Goal: Transaction & Acquisition: Book appointment/travel/reservation

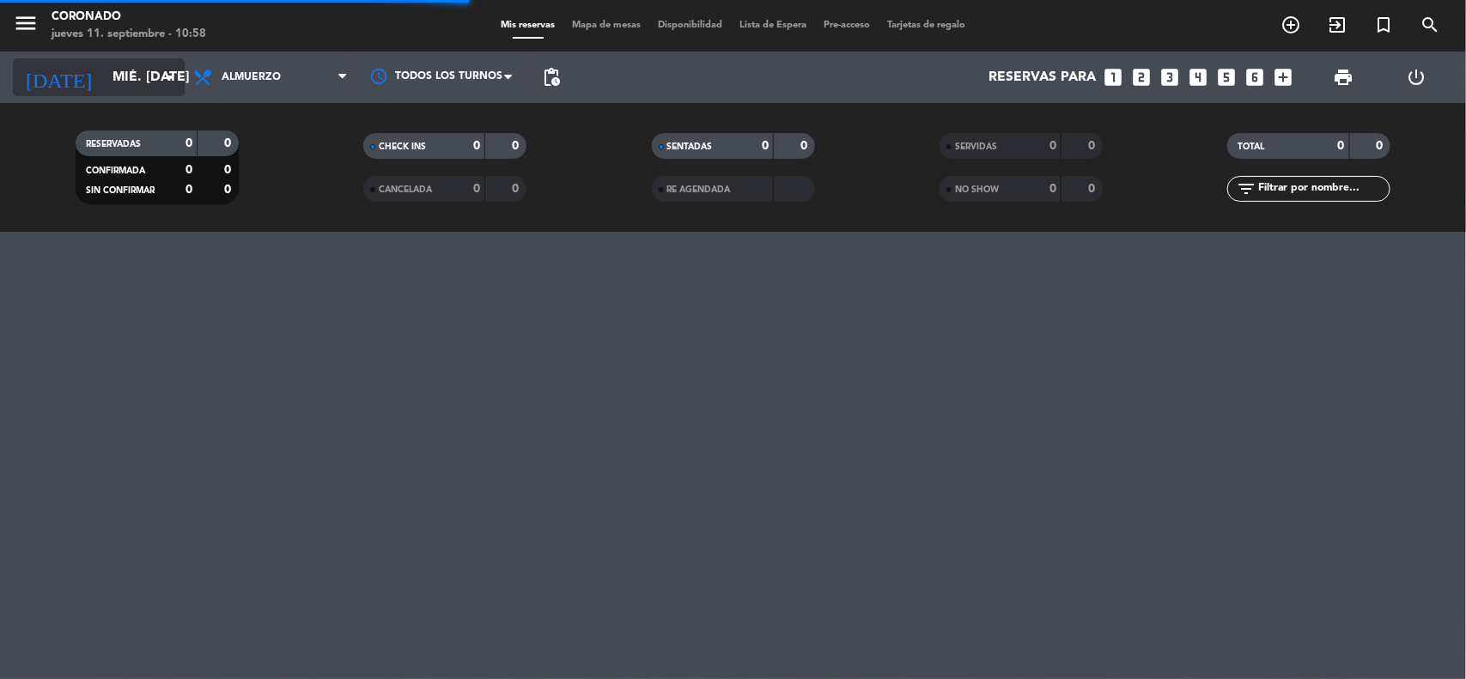
click at [144, 87] on input "mié. [DATE]" at bounding box center [194, 78] width 181 height 34
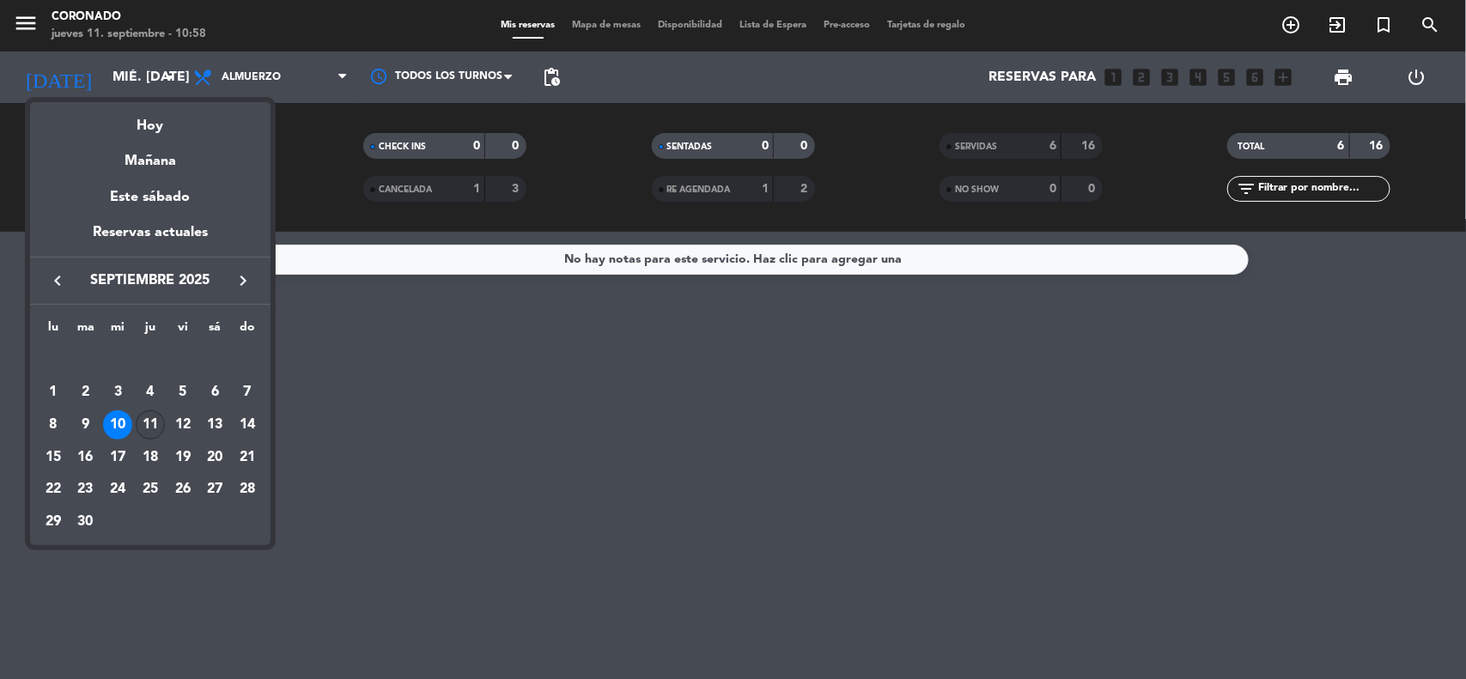
click at [146, 423] on div "11" at bounding box center [150, 425] width 29 height 29
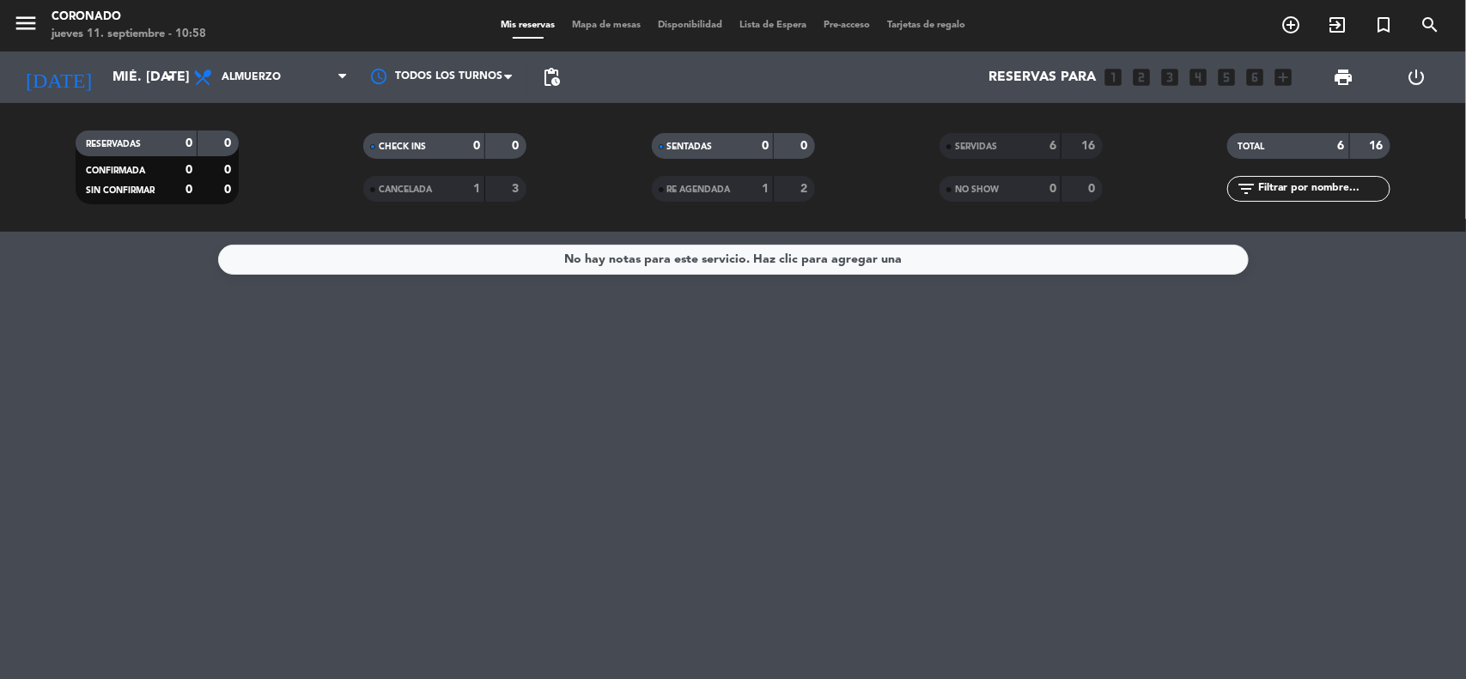
type input "[DEMOGRAPHIC_DATA] [DATE]"
click at [299, 74] on span "Almuerzo" at bounding box center [271, 77] width 172 height 38
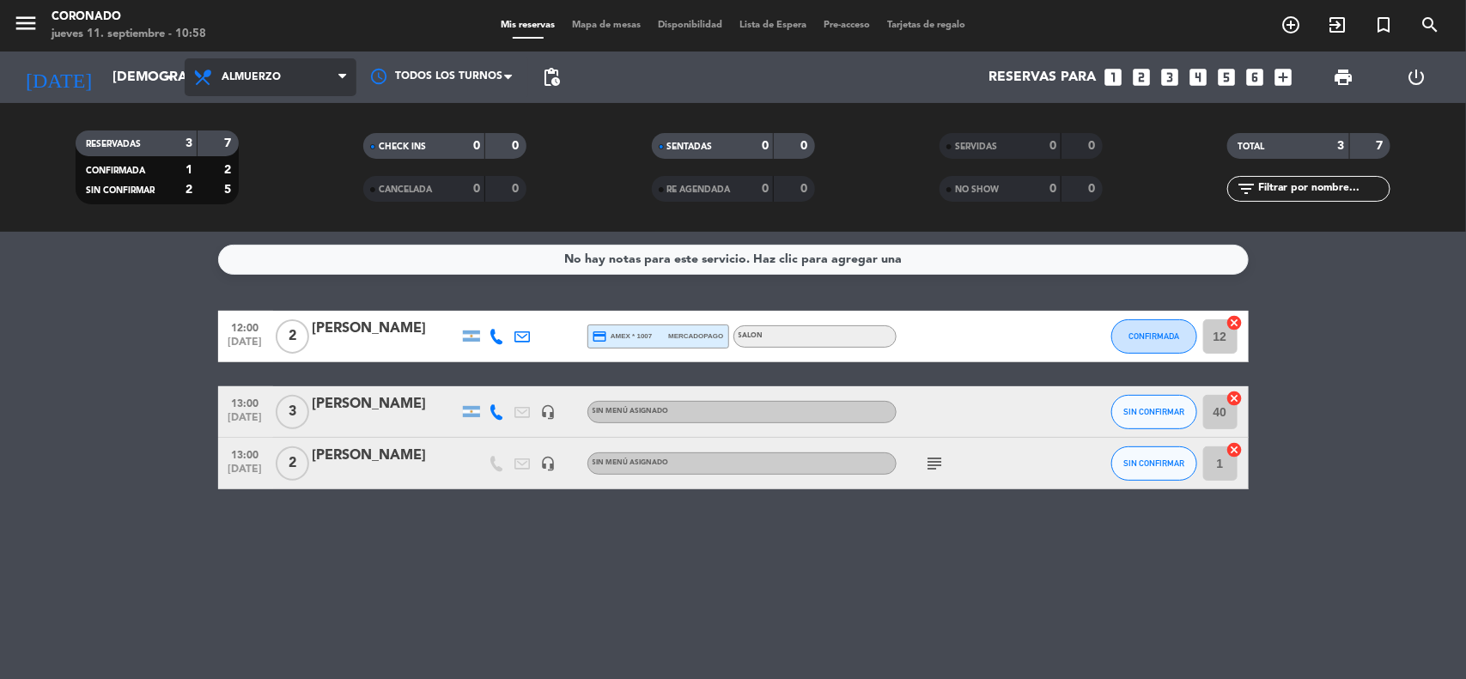
click at [289, 67] on span "Almuerzo" at bounding box center [271, 77] width 172 height 38
click at [307, 125] on div "menu Coronado jueves 11. septiembre - 10:58 Mis reservas Mapa de mesas Disponib…" at bounding box center [733, 116] width 1466 height 232
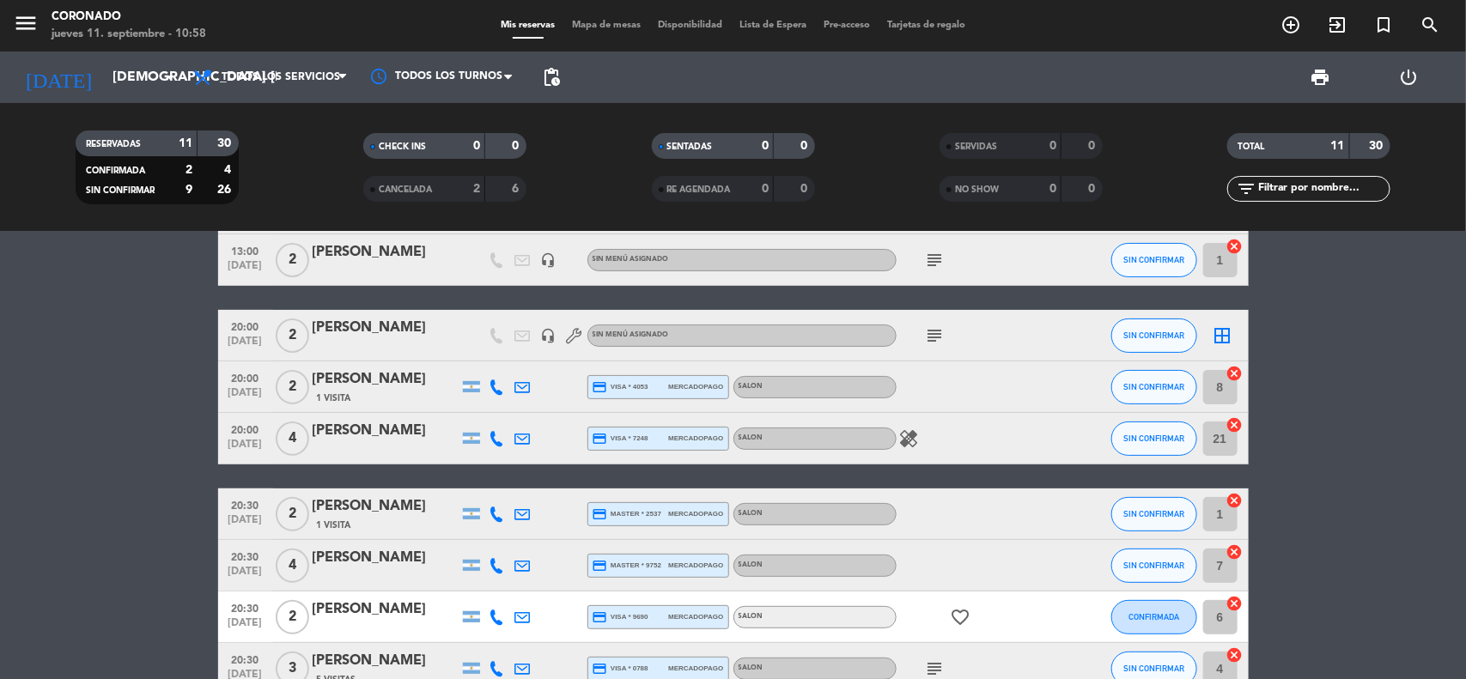
scroll to position [99, 0]
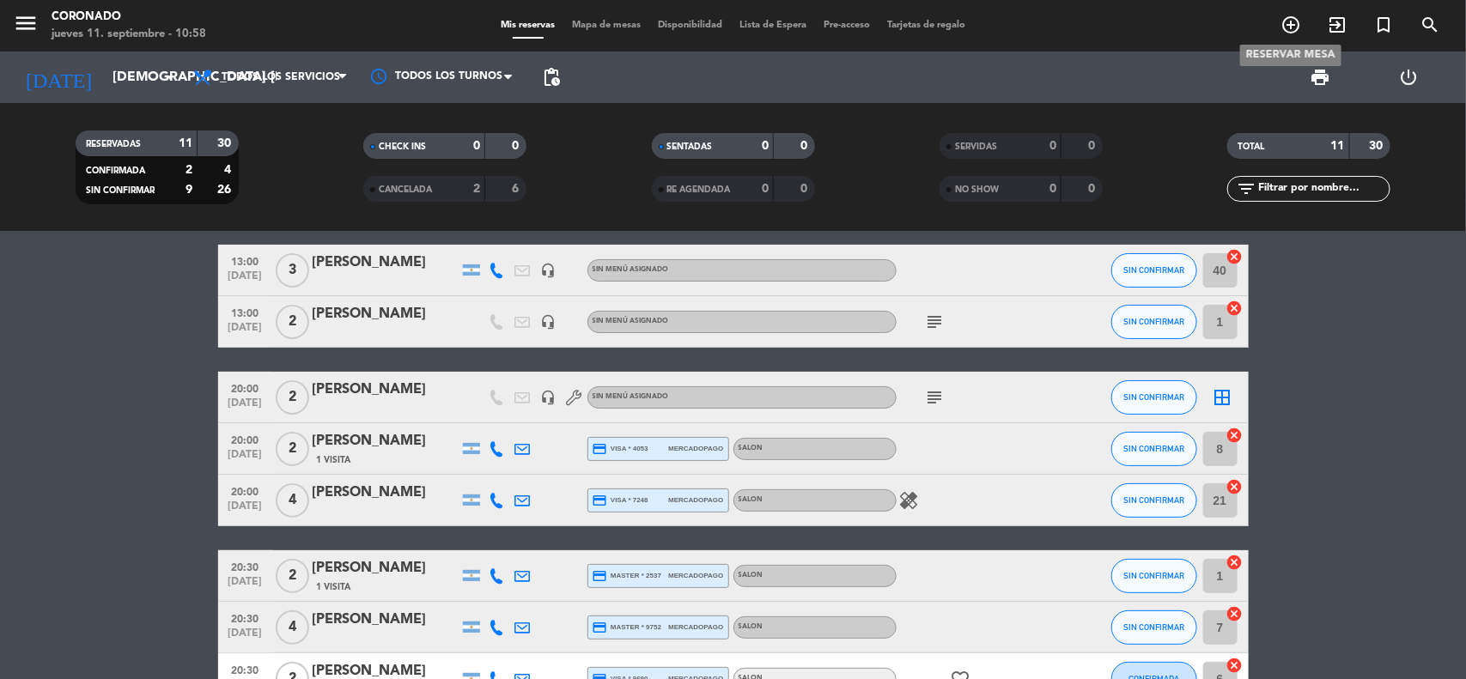
click at [1290, 27] on icon "add_circle_outline" at bounding box center [1291, 25] width 21 height 21
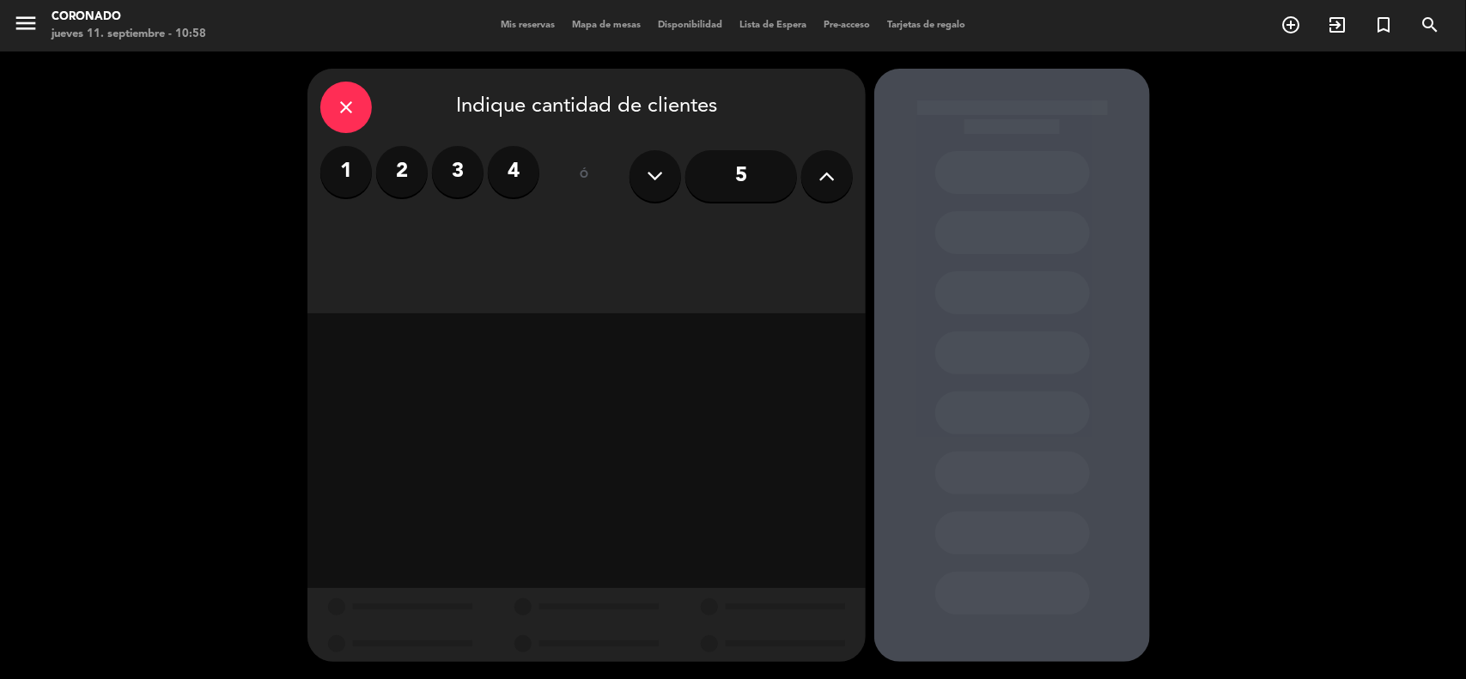
click at [535, 189] on div "1 2 3 4" at bounding box center [429, 172] width 219 height 52
click at [530, 185] on label "4" at bounding box center [514, 172] width 52 height 52
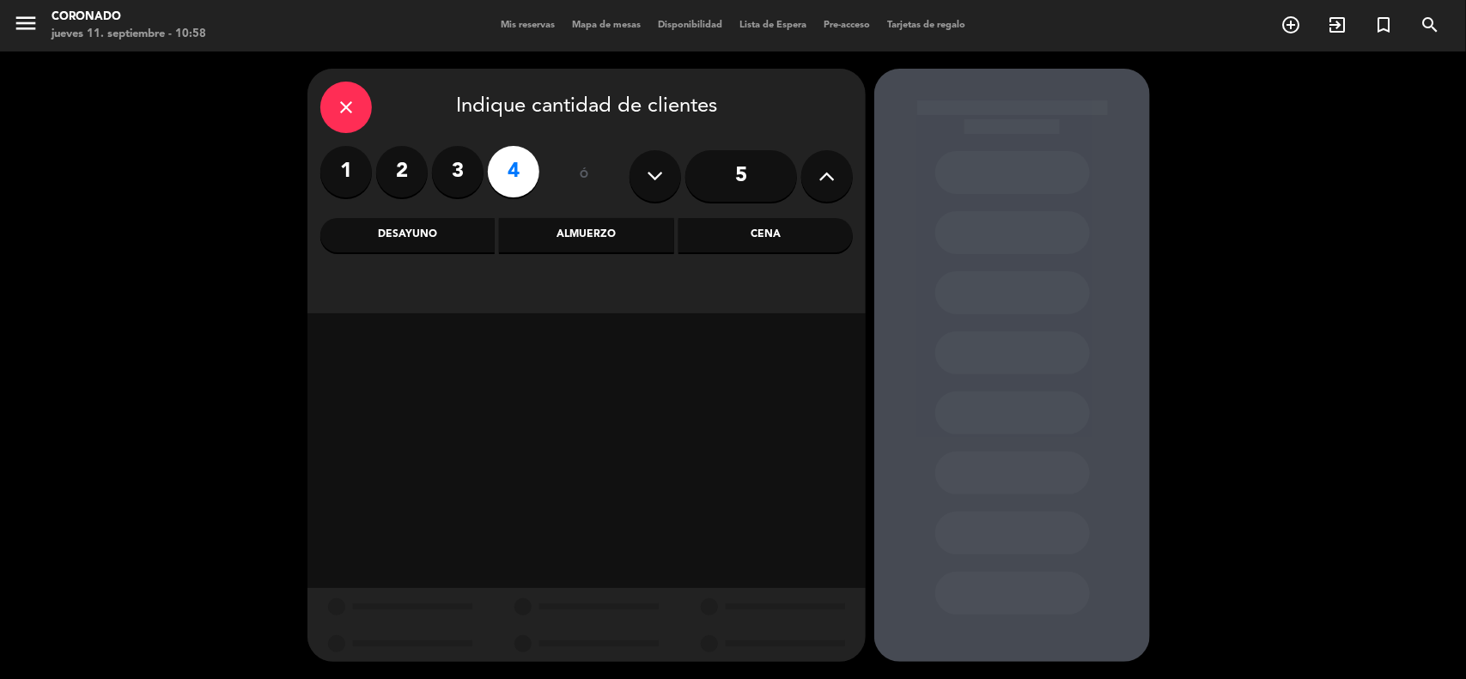
drag, startPoint x: 743, startPoint y: 233, endPoint x: 724, endPoint y: 258, distance: 31.3
click at [744, 233] on div "Cena" at bounding box center [766, 235] width 174 height 34
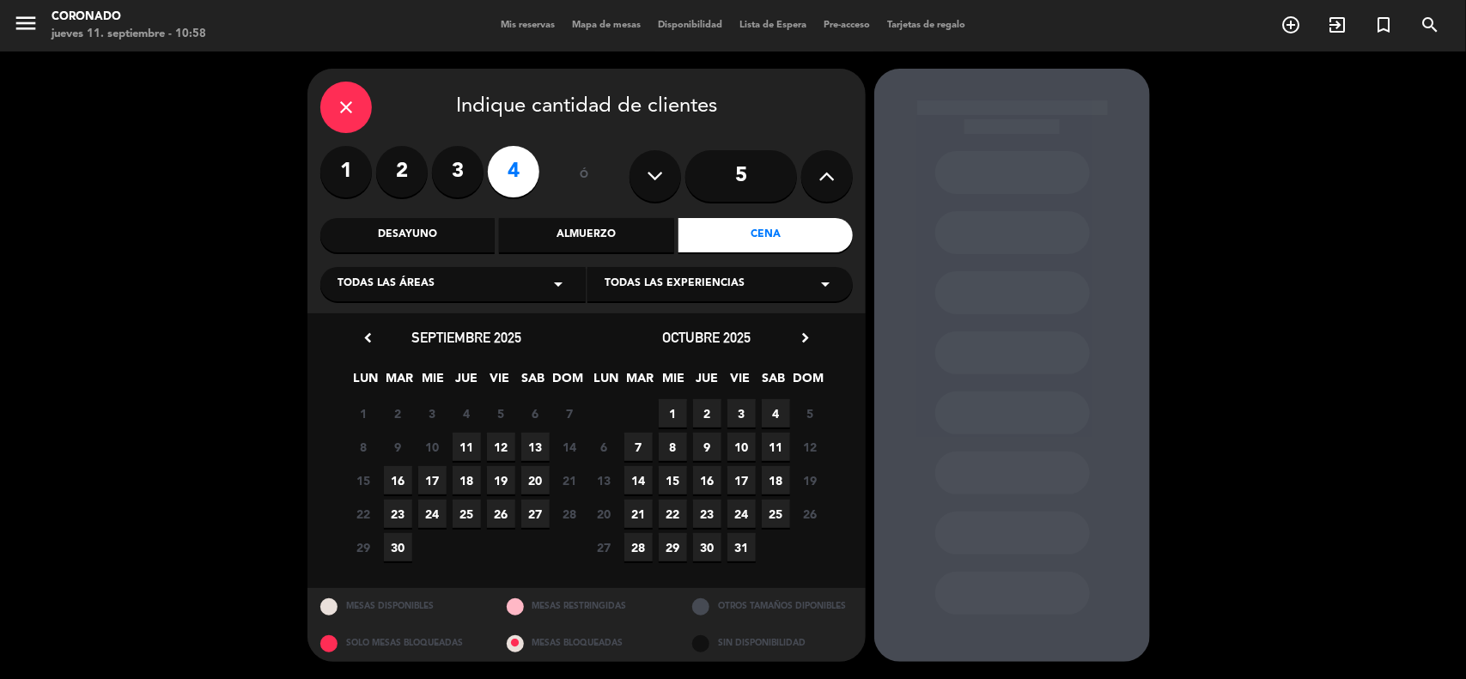
click at [462, 453] on span "11" at bounding box center [467, 447] width 28 height 28
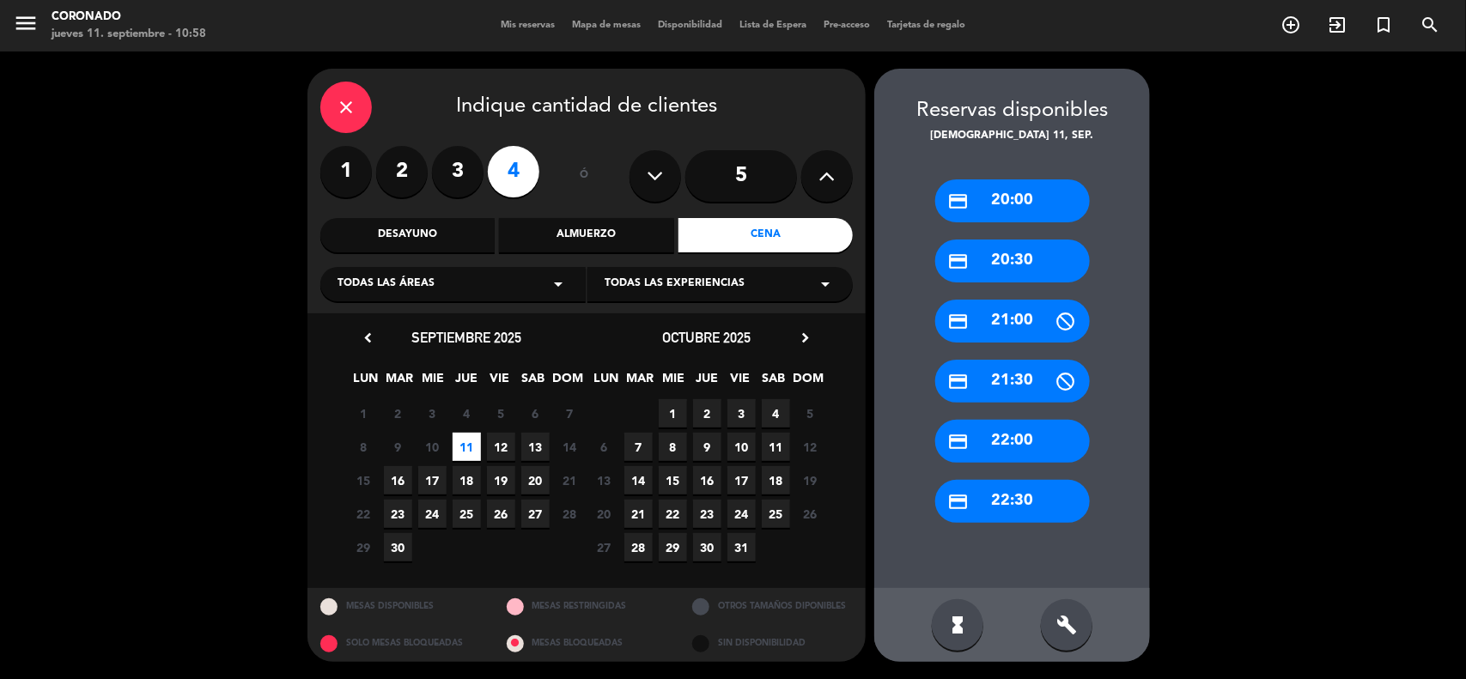
click at [1024, 303] on div "credit_card 21:00" at bounding box center [1012, 321] width 155 height 43
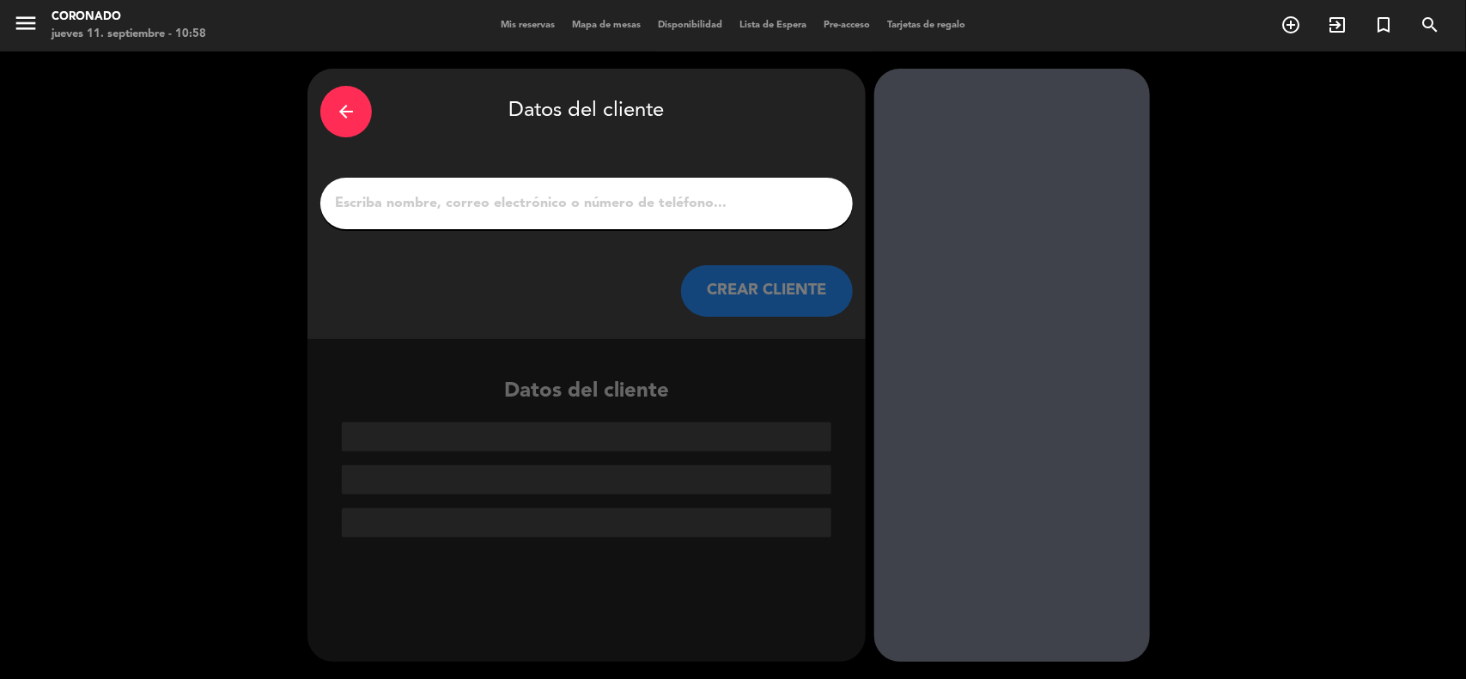
click at [538, 192] on input "1" at bounding box center [586, 204] width 507 height 24
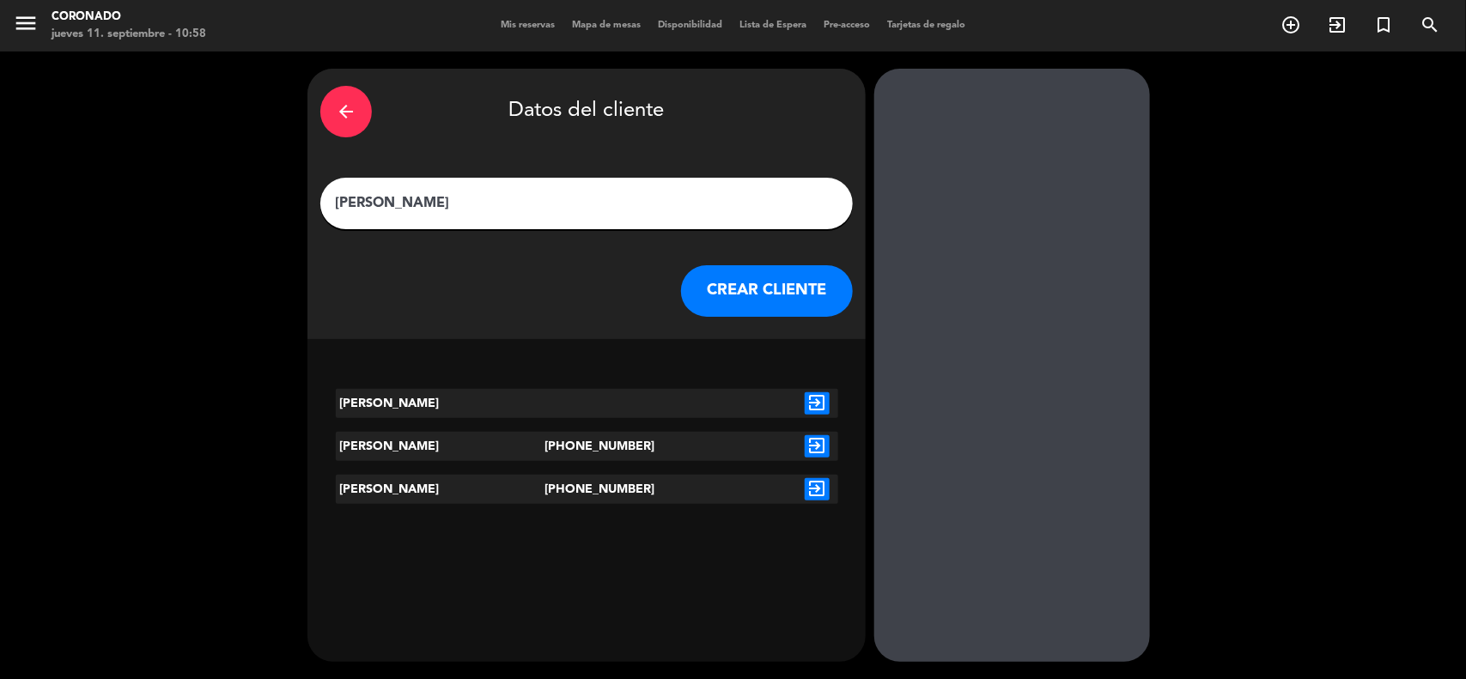
type input "[PERSON_NAME]"
click at [818, 448] on icon "exit_to_app" at bounding box center [817, 447] width 25 height 22
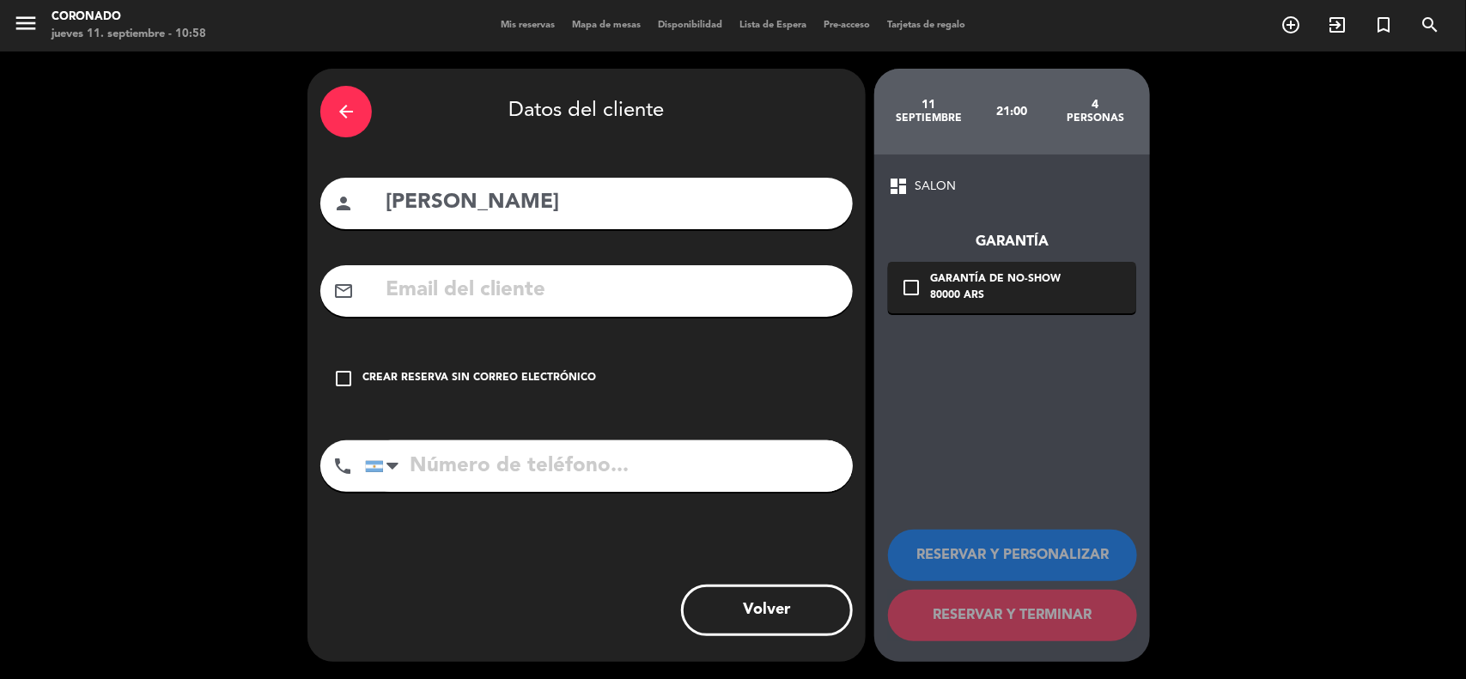
type input "[PHONE_NUMBER]"
click at [357, 375] on div "check_box_outline_blank Crear reserva sin correo electrónico" at bounding box center [586, 379] width 533 height 52
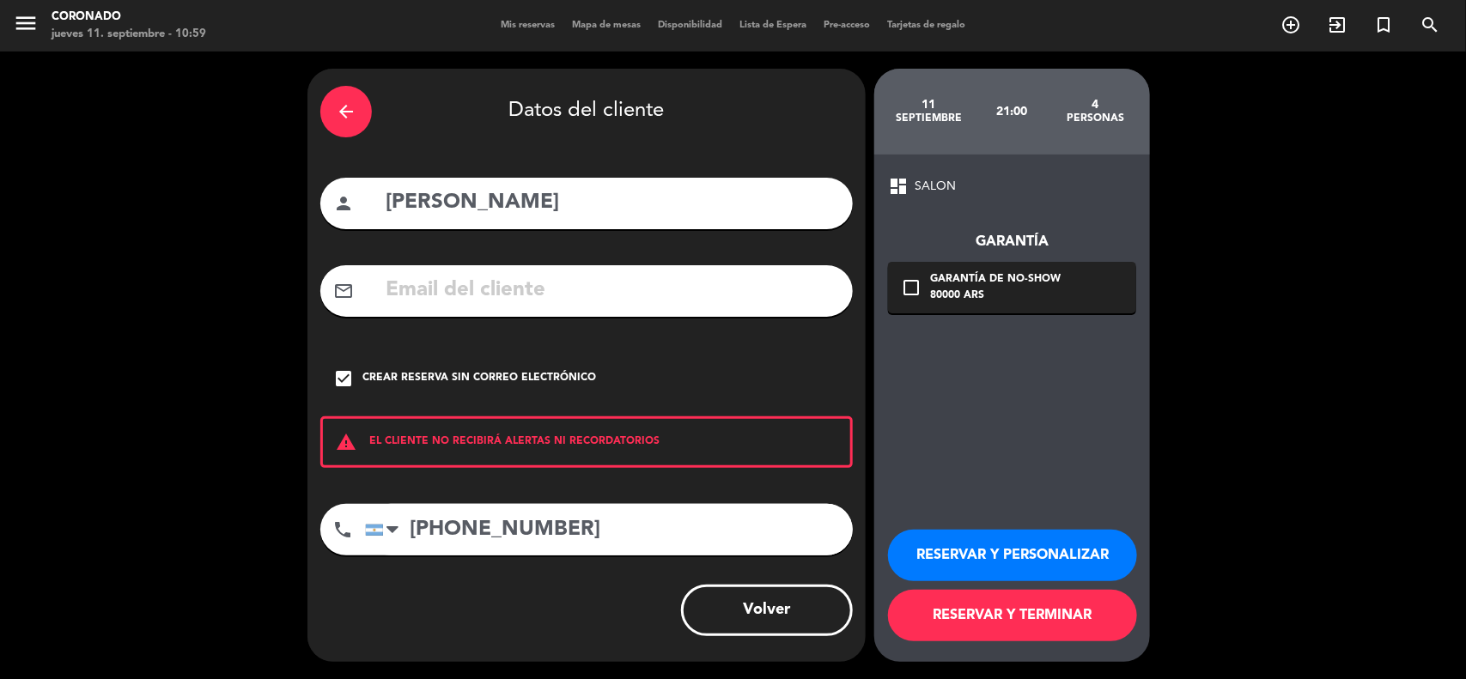
click at [1054, 564] on button "RESERVAR Y PERSONALIZAR" at bounding box center [1012, 556] width 249 height 52
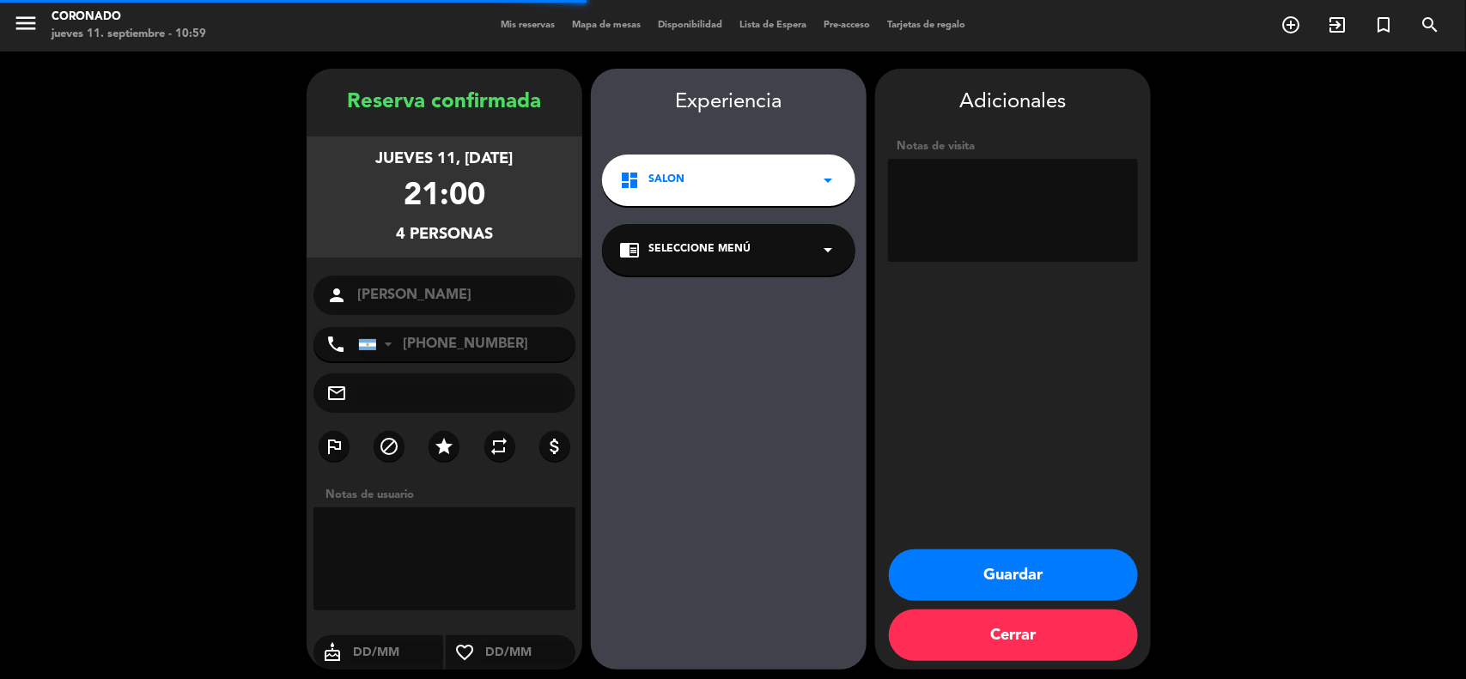
scroll to position [7, 0]
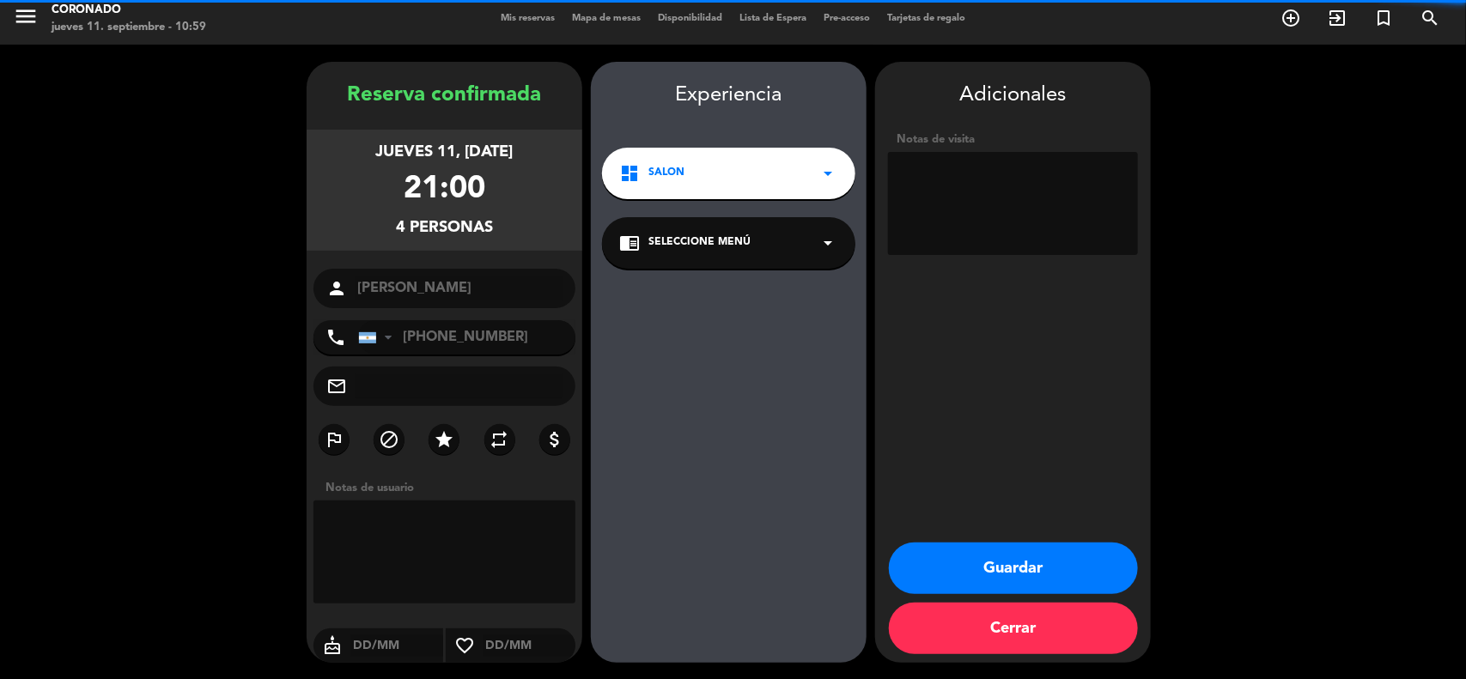
click at [947, 211] on textarea at bounding box center [1013, 203] width 250 height 103
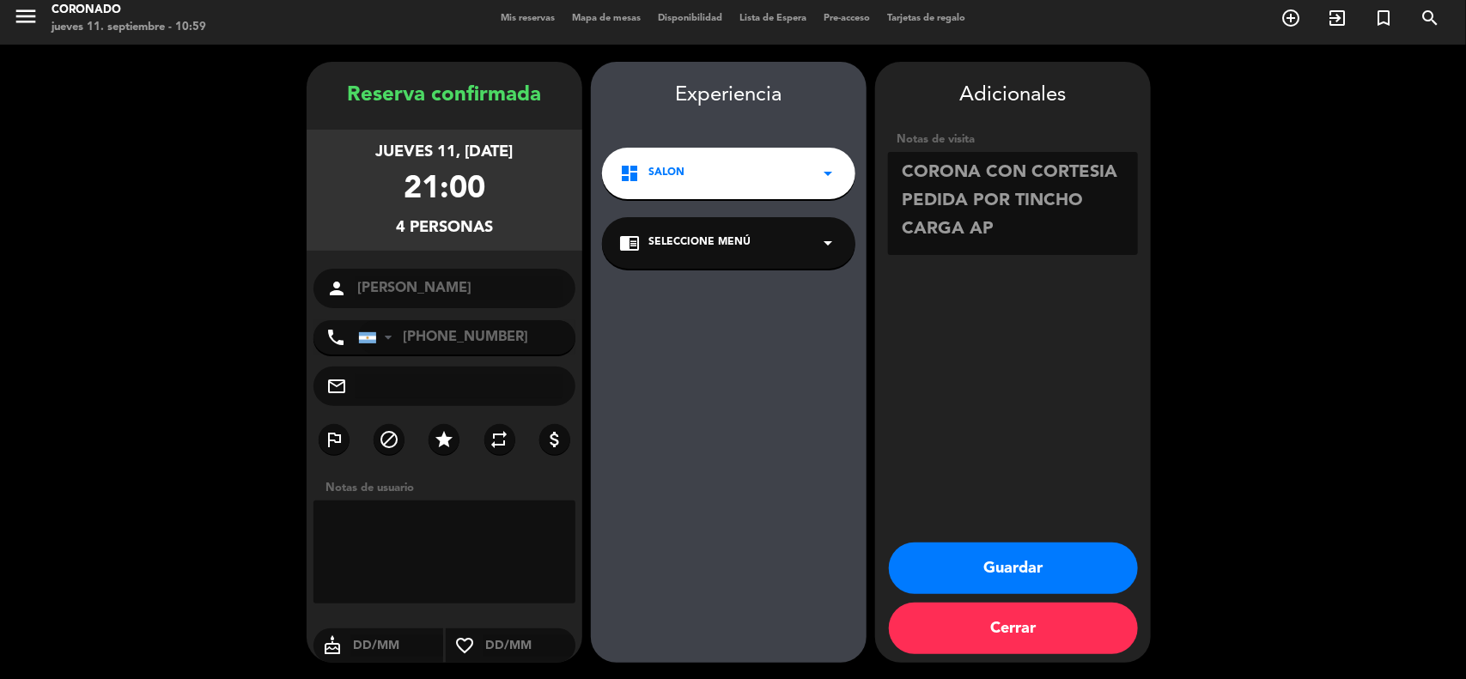
type textarea "CORONA CON CORTESIA PEDIDA POR TINCHO CARGA AP"
click at [1067, 580] on button "Guardar" at bounding box center [1013, 569] width 249 height 52
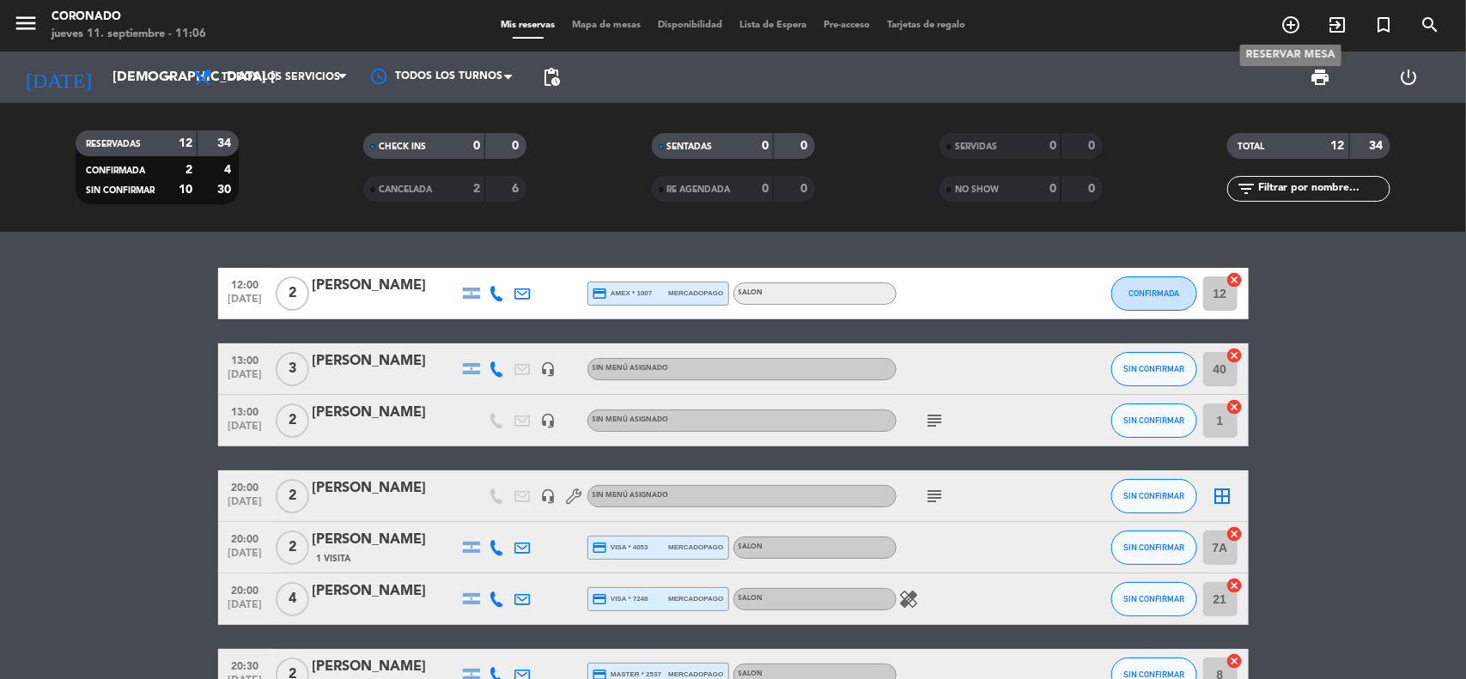
click at [1270, 15] on span "add_circle_outline" at bounding box center [1291, 24] width 46 height 29
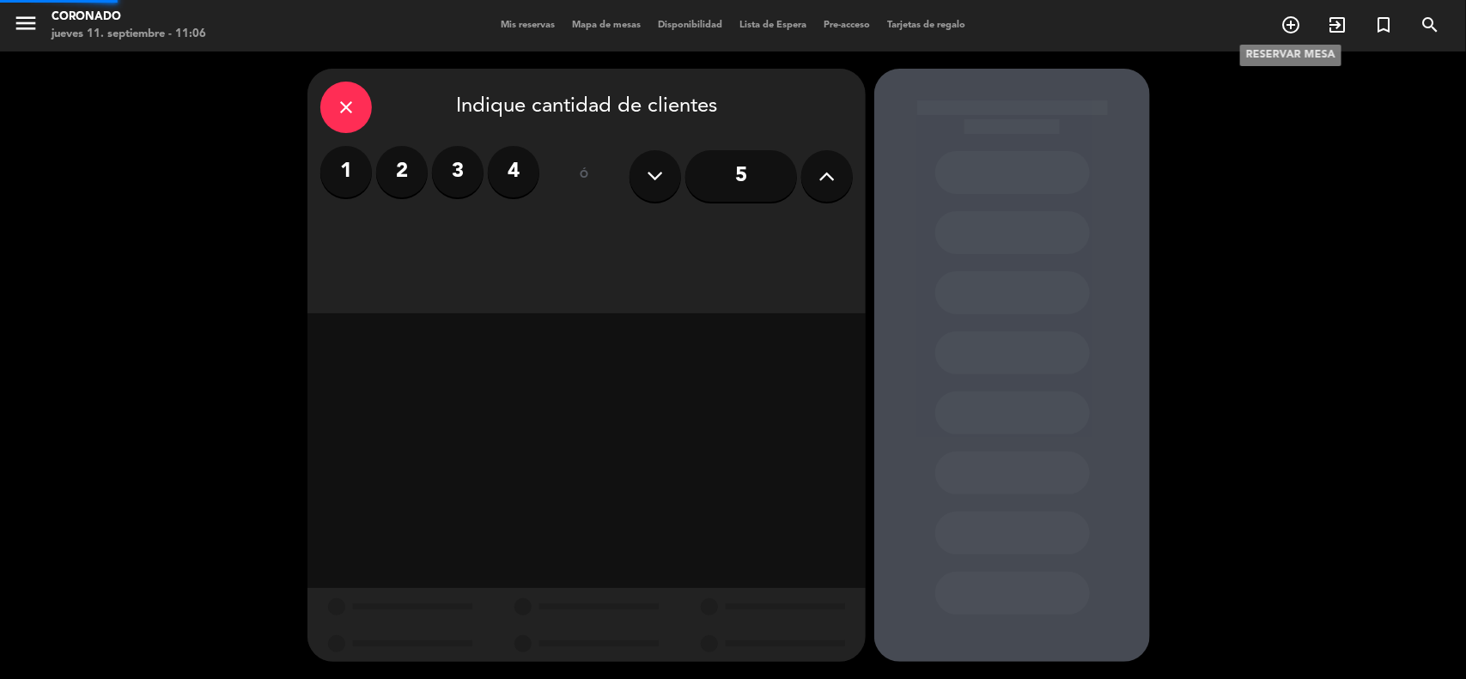
click at [1282, 17] on icon "add_circle_outline" at bounding box center [1291, 25] width 21 height 21
click at [462, 177] on label "3" at bounding box center [458, 172] width 52 height 52
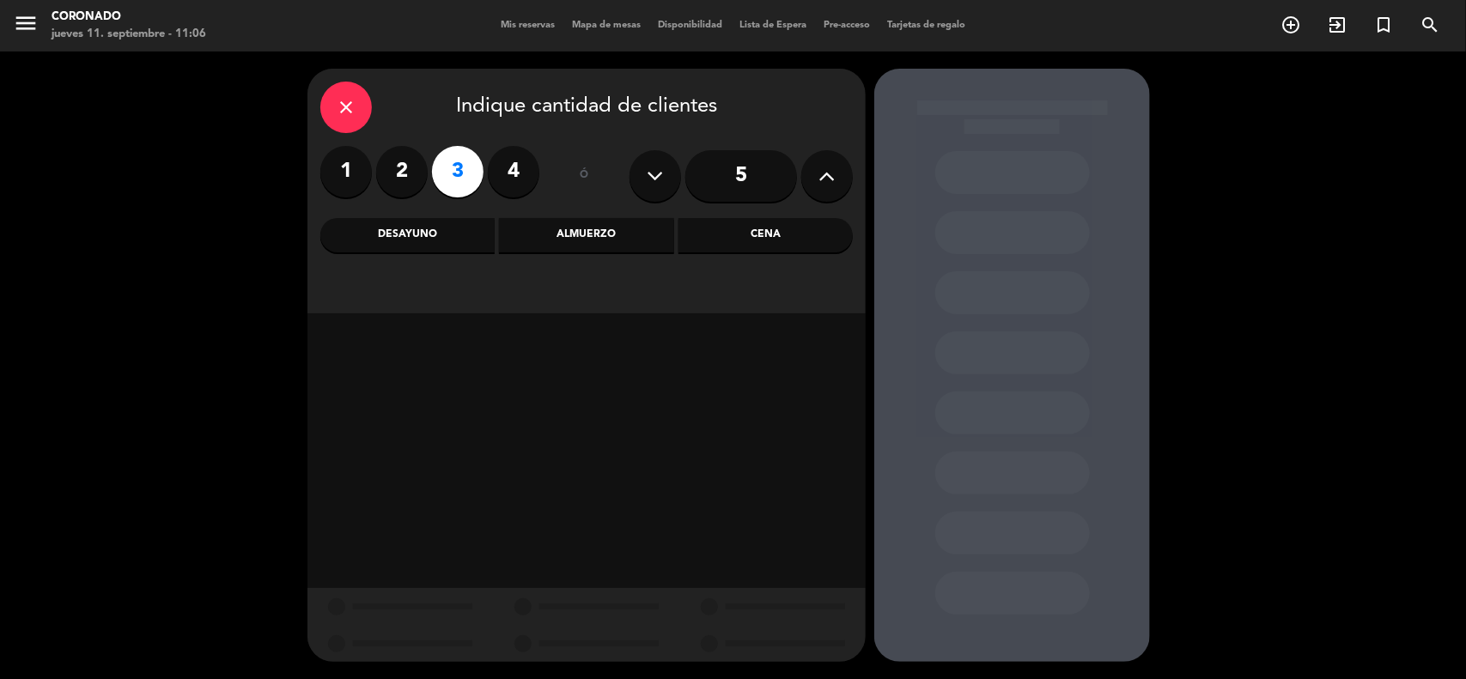
click at [628, 242] on div "Almuerzo" at bounding box center [586, 235] width 174 height 34
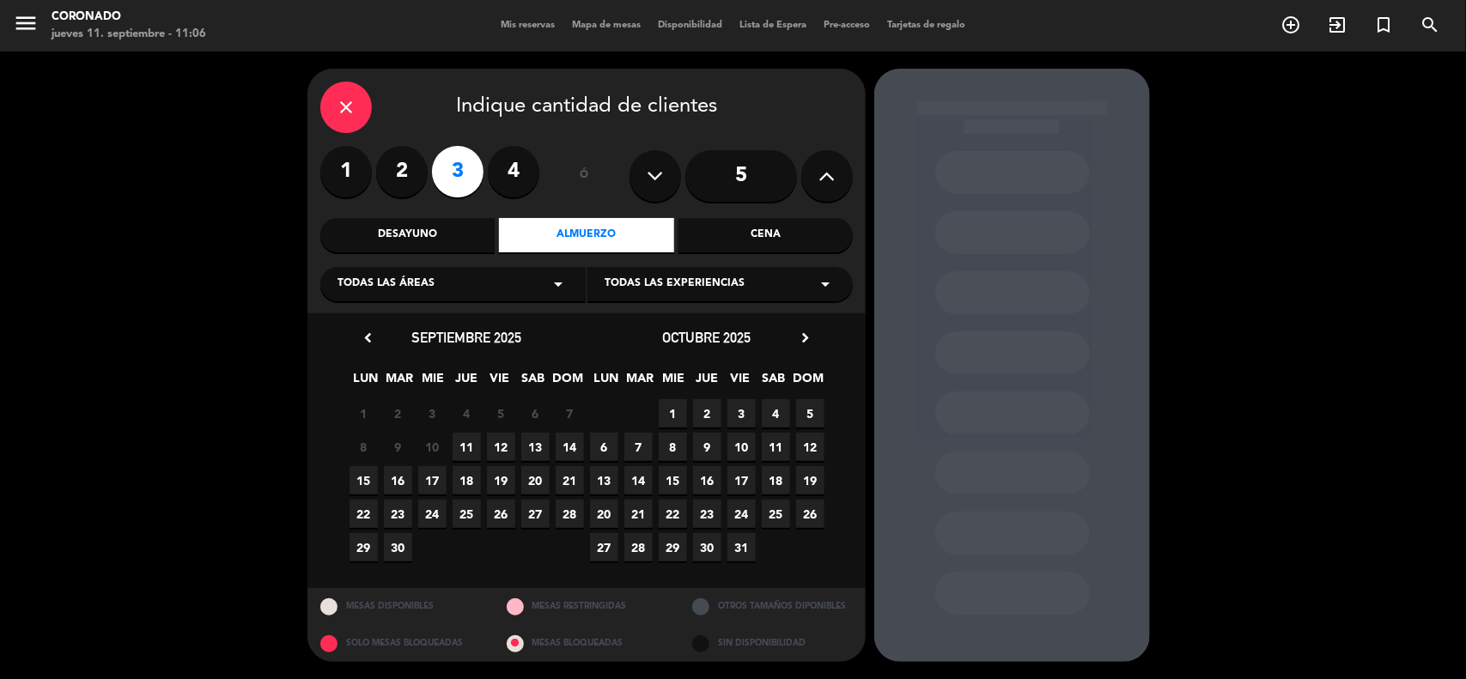
click at [473, 453] on span "11" at bounding box center [467, 447] width 28 height 28
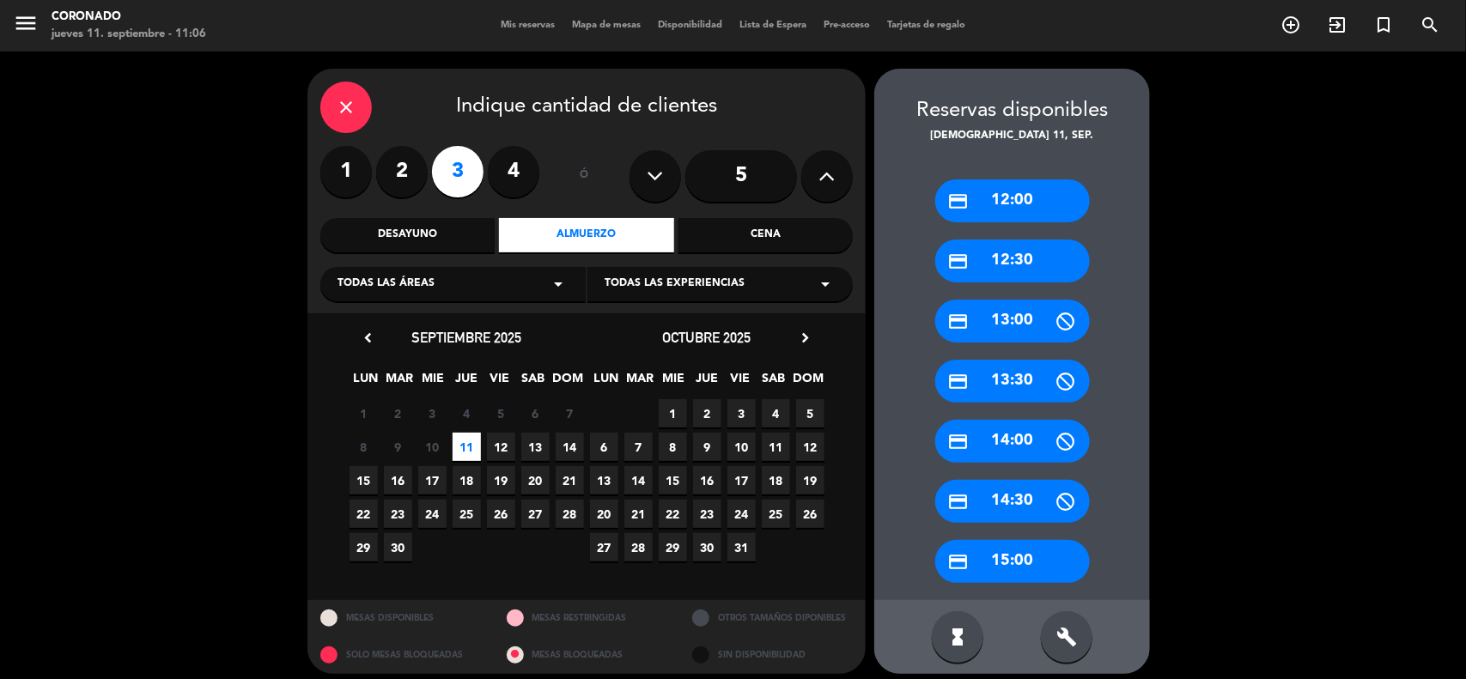
click at [1022, 327] on div "credit_card 13:00" at bounding box center [1012, 321] width 155 height 43
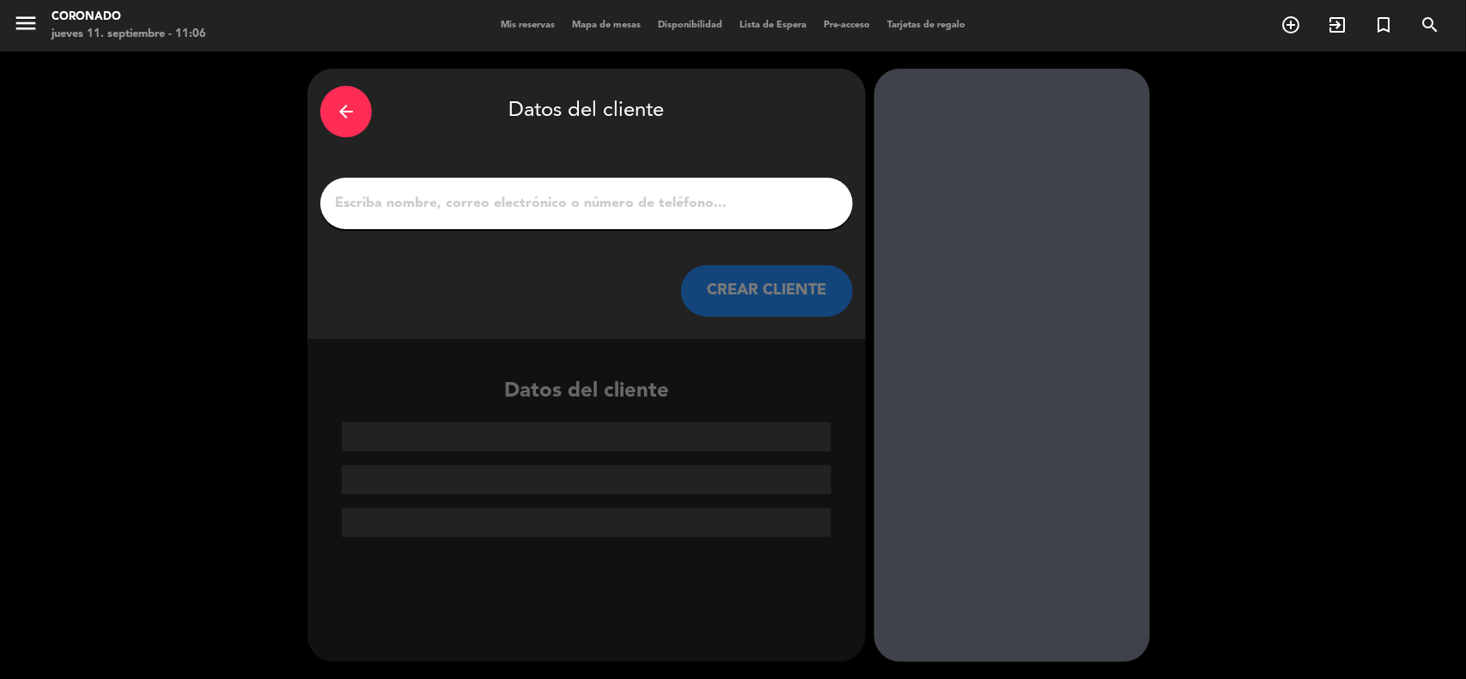
click at [350, 120] on icon "arrow_back" at bounding box center [346, 111] width 21 height 21
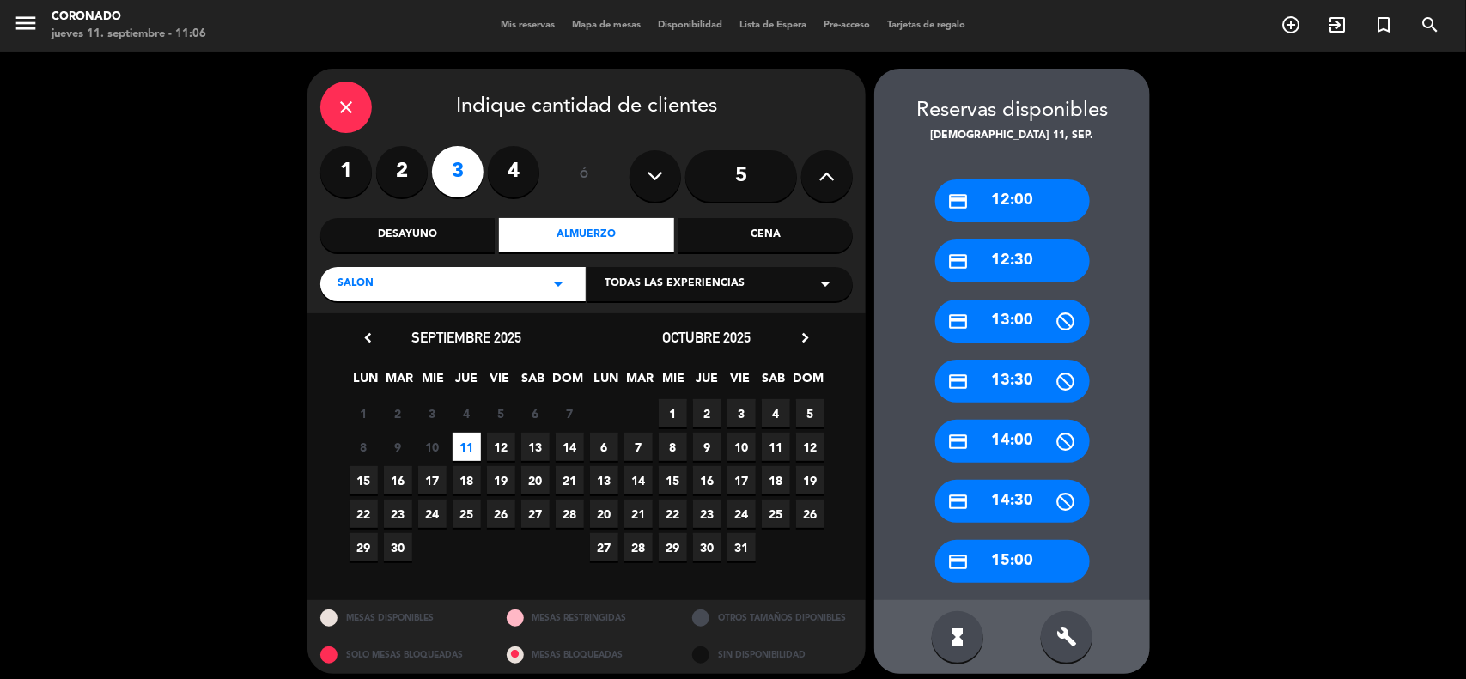
click at [1023, 255] on div "credit_card 12:30" at bounding box center [1012, 261] width 155 height 43
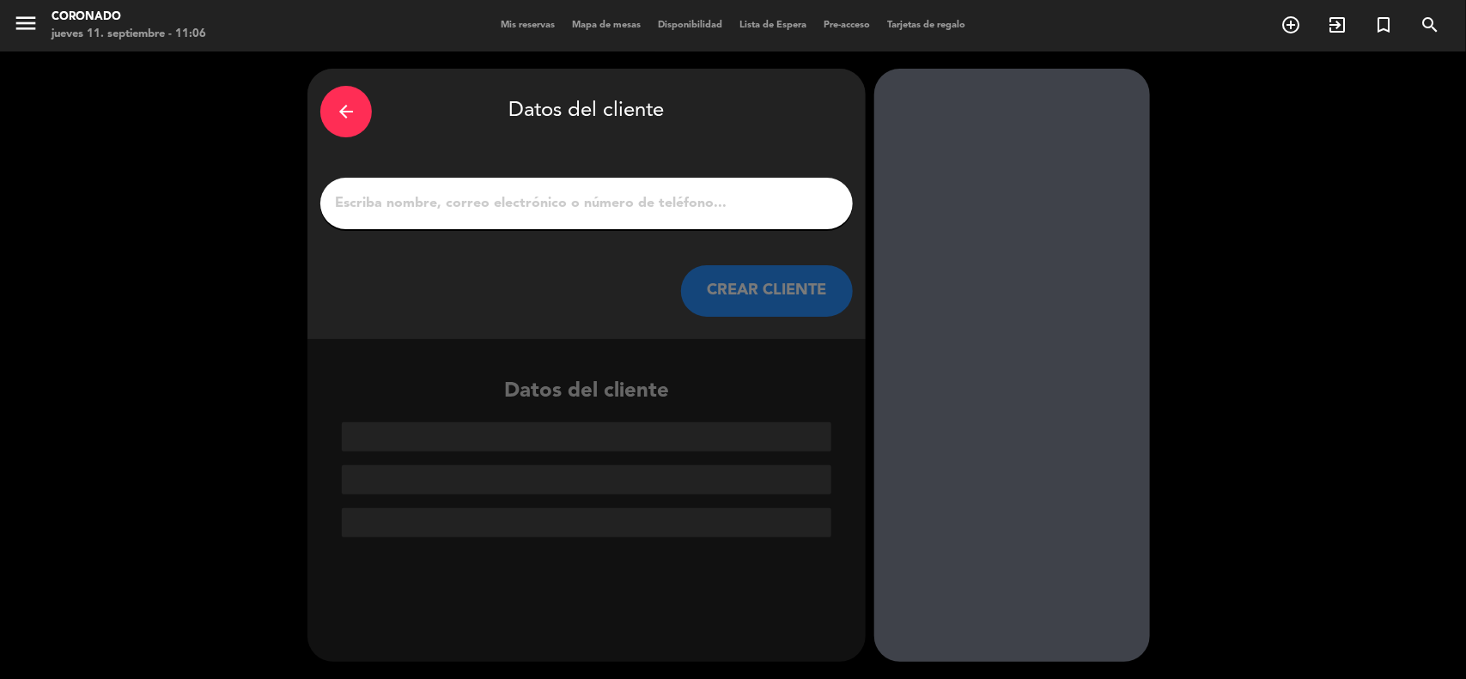
click at [516, 203] on input "1" at bounding box center [586, 204] width 507 height 24
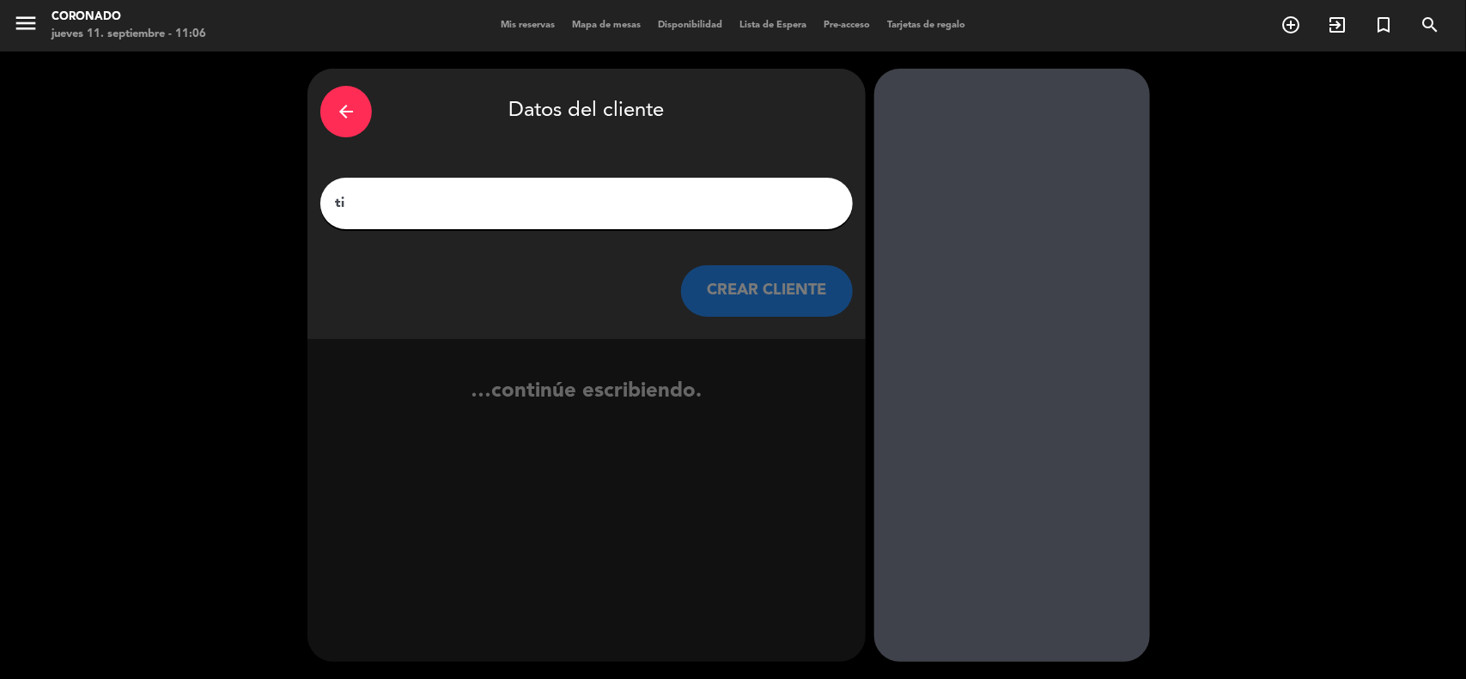
type input "t"
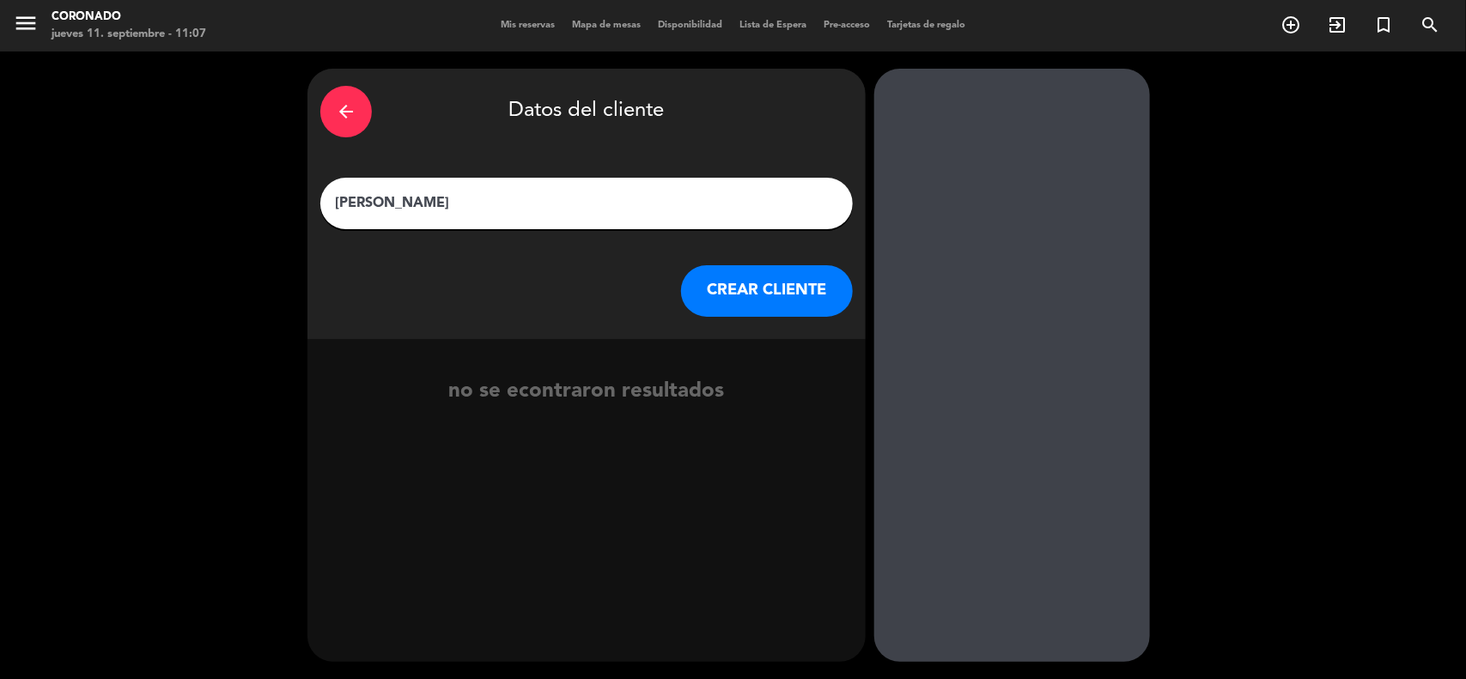
type input "[PERSON_NAME]"
click at [783, 279] on button "CREAR CLIENTE" at bounding box center [767, 291] width 172 height 52
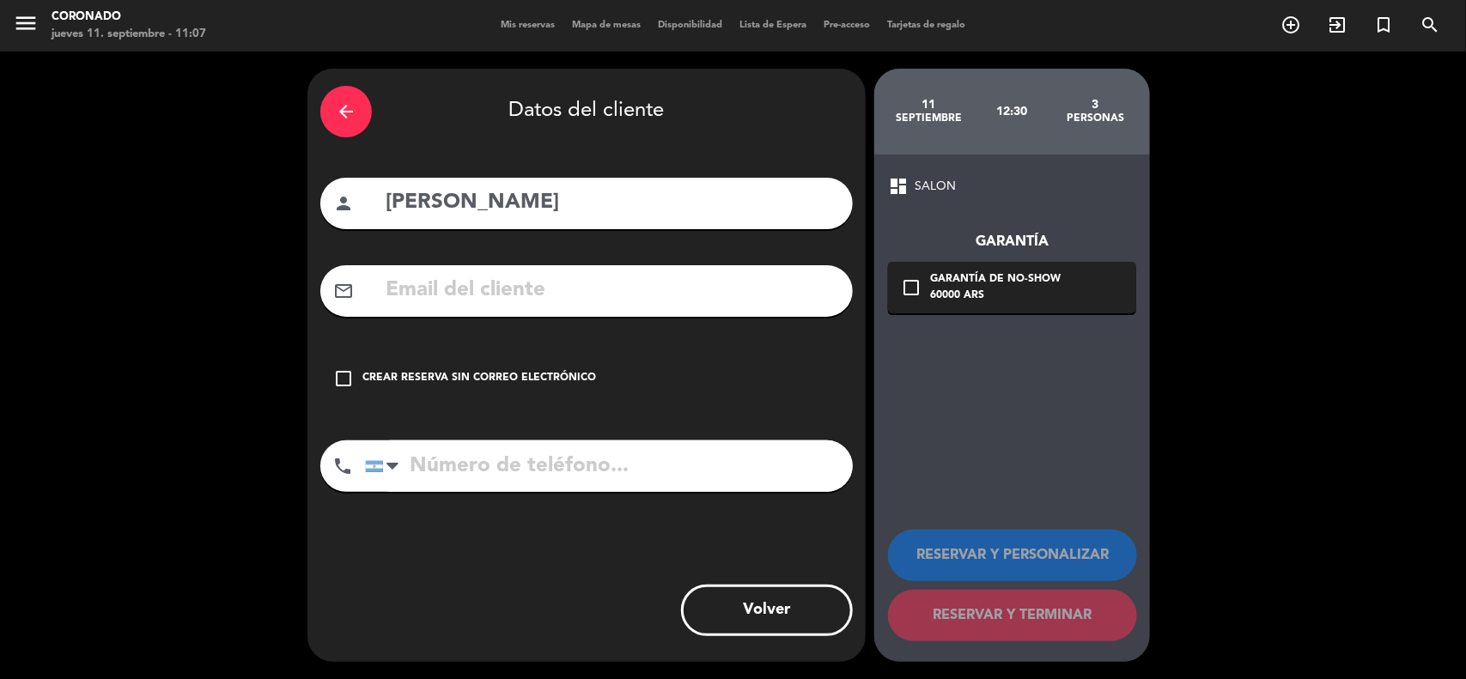
click at [387, 383] on div "Crear reserva sin correo electrónico" at bounding box center [480, 378] width 234 height 17
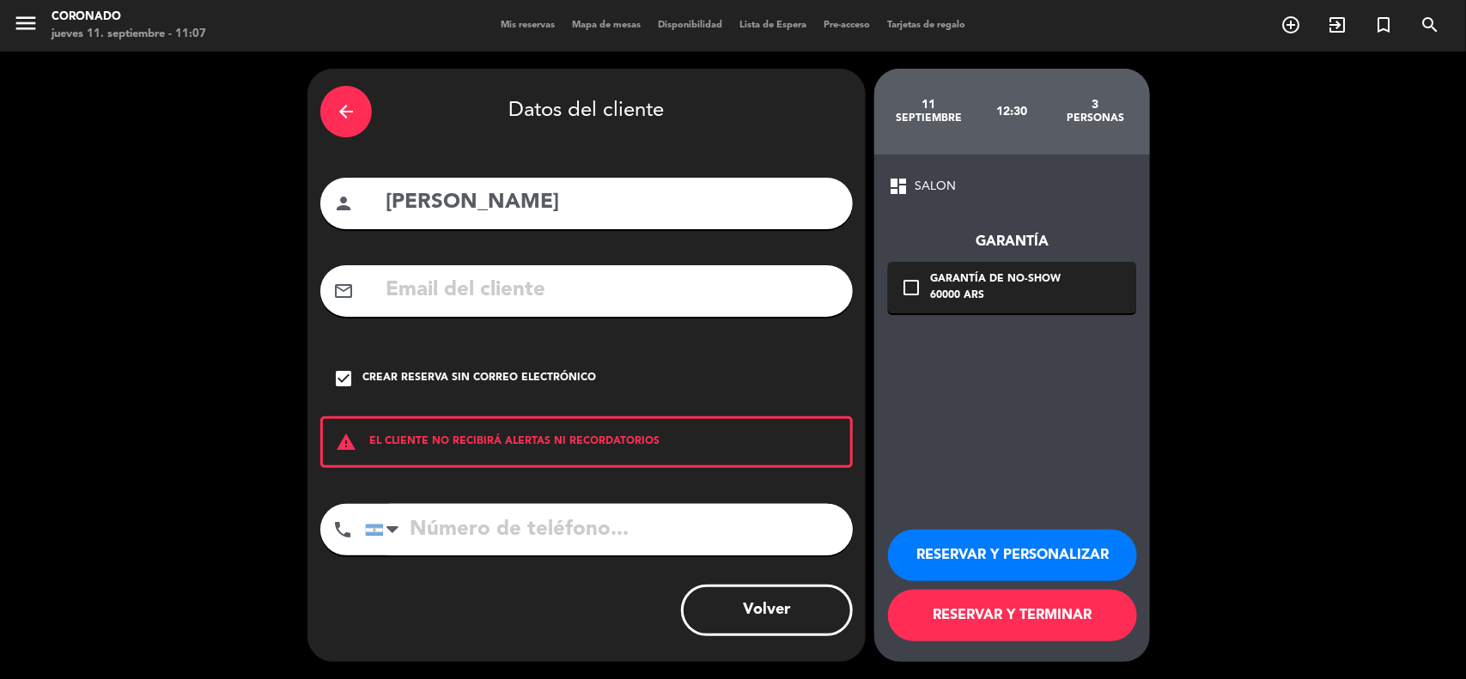
click at [1021, 567] on button "RESERVAR Y PERSONALIZAR" at bounding box center [1012, 556] width 249 height 52
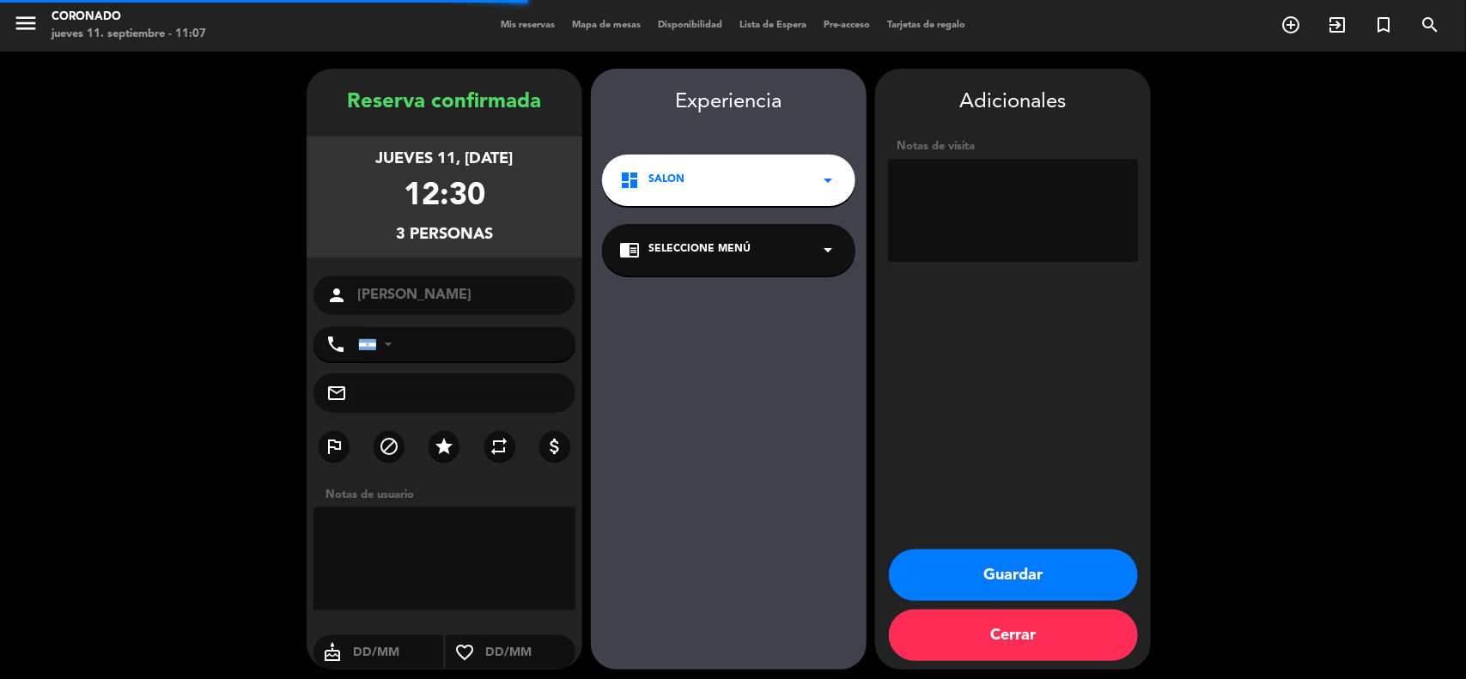
scroll to position [7, 0]
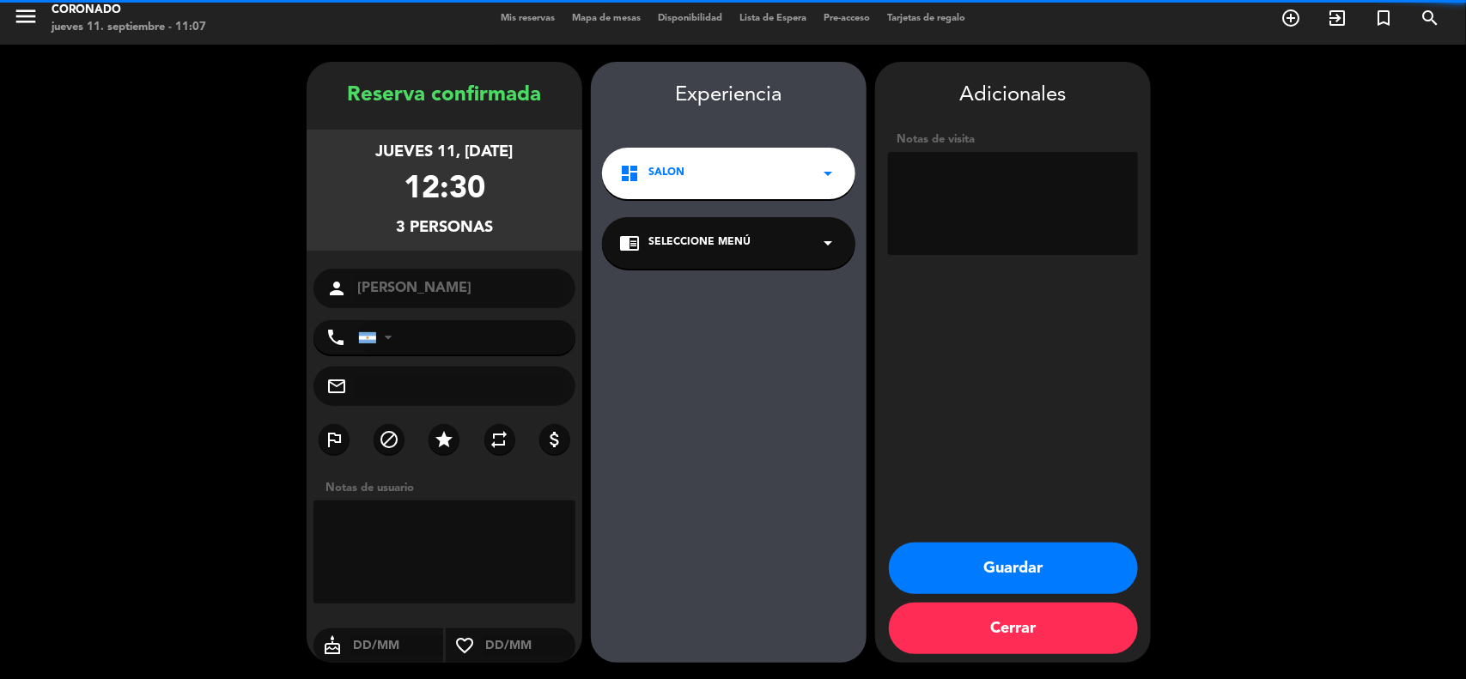
drag, startPoint x: 903, startPoint y: 181, endPoint x: 924, endPoint y: 186, distance: 22.1
click at [905, 181] on textarea at bounding box center [1013, 203] width 250 height 103
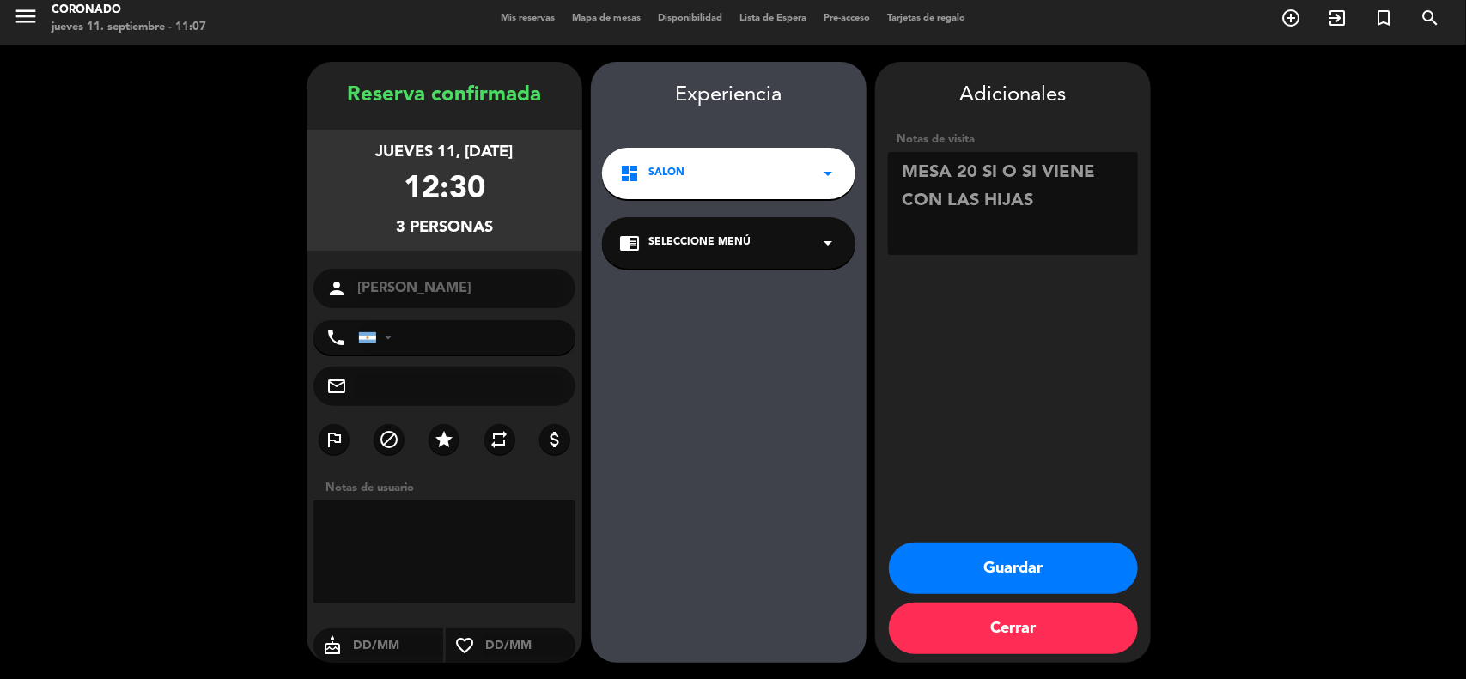
type textarea "MESA 20 SI O SI VIENE CON LAS HIJAS"
click at [1057, 551] on button "Guardar" at bounding box center [1013, 569] width 249 height 52
